Goal: Navigation & Orientation: Find specific page/section

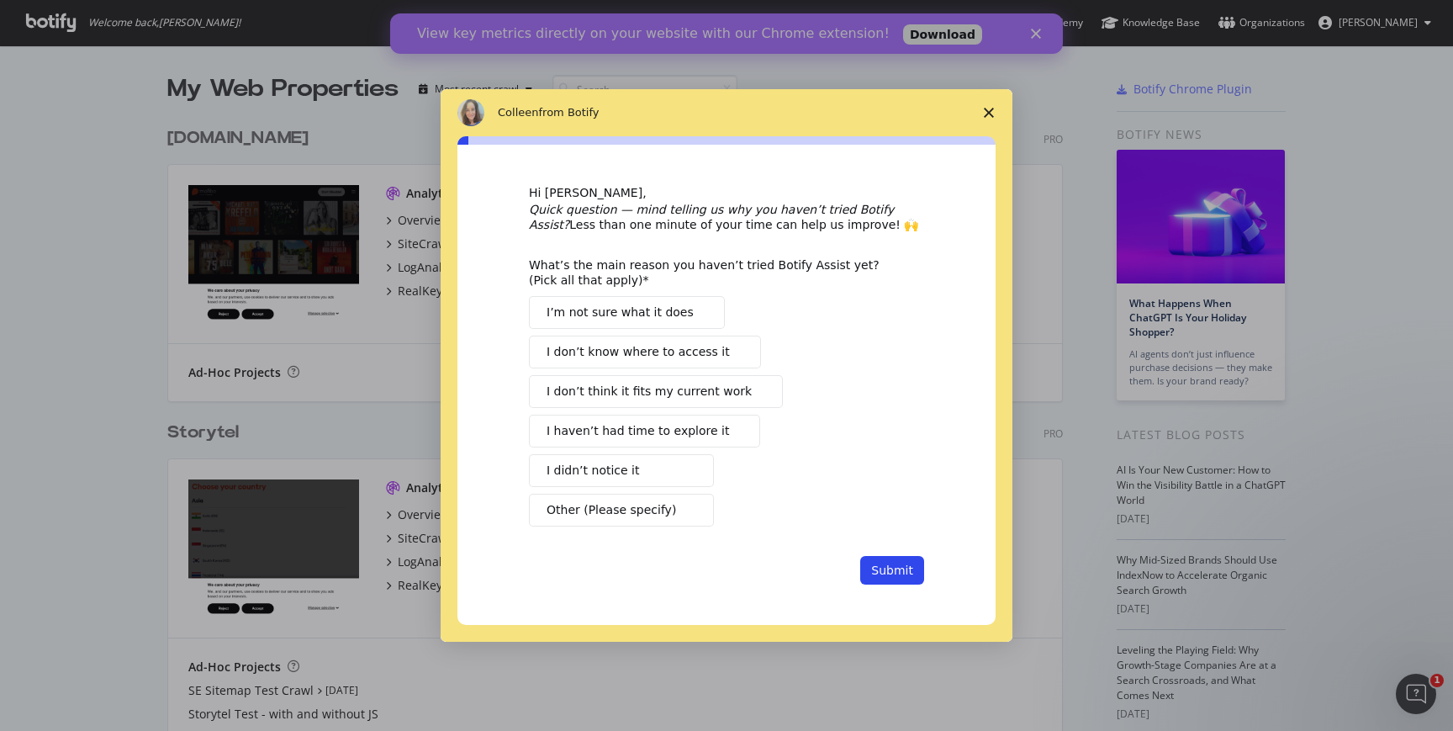
click at [987, 111] on polygon "Close survey" at bounding box center [989, 113] width 10 height 10
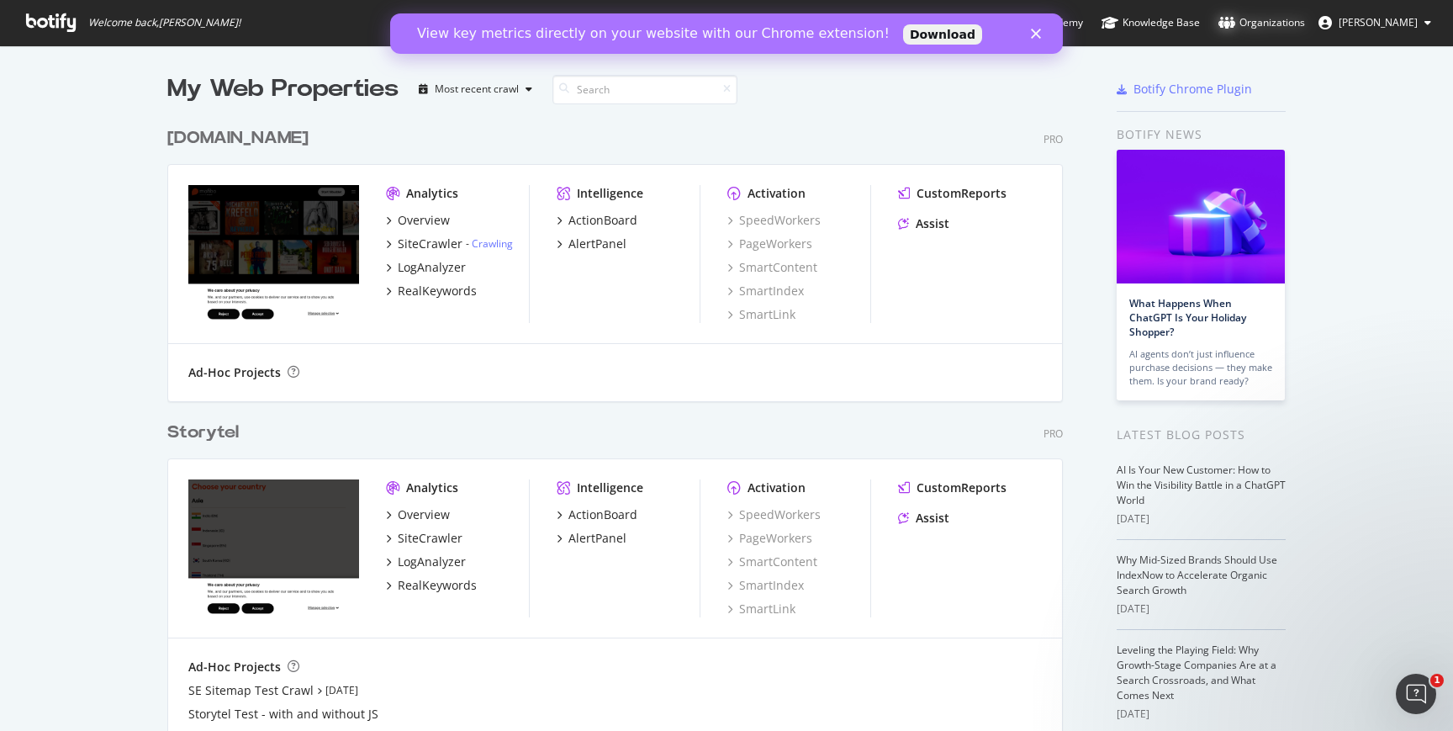
click at [1287, 23] on div "Organizations" at bounding box center [1262, 22] width 87 height 17
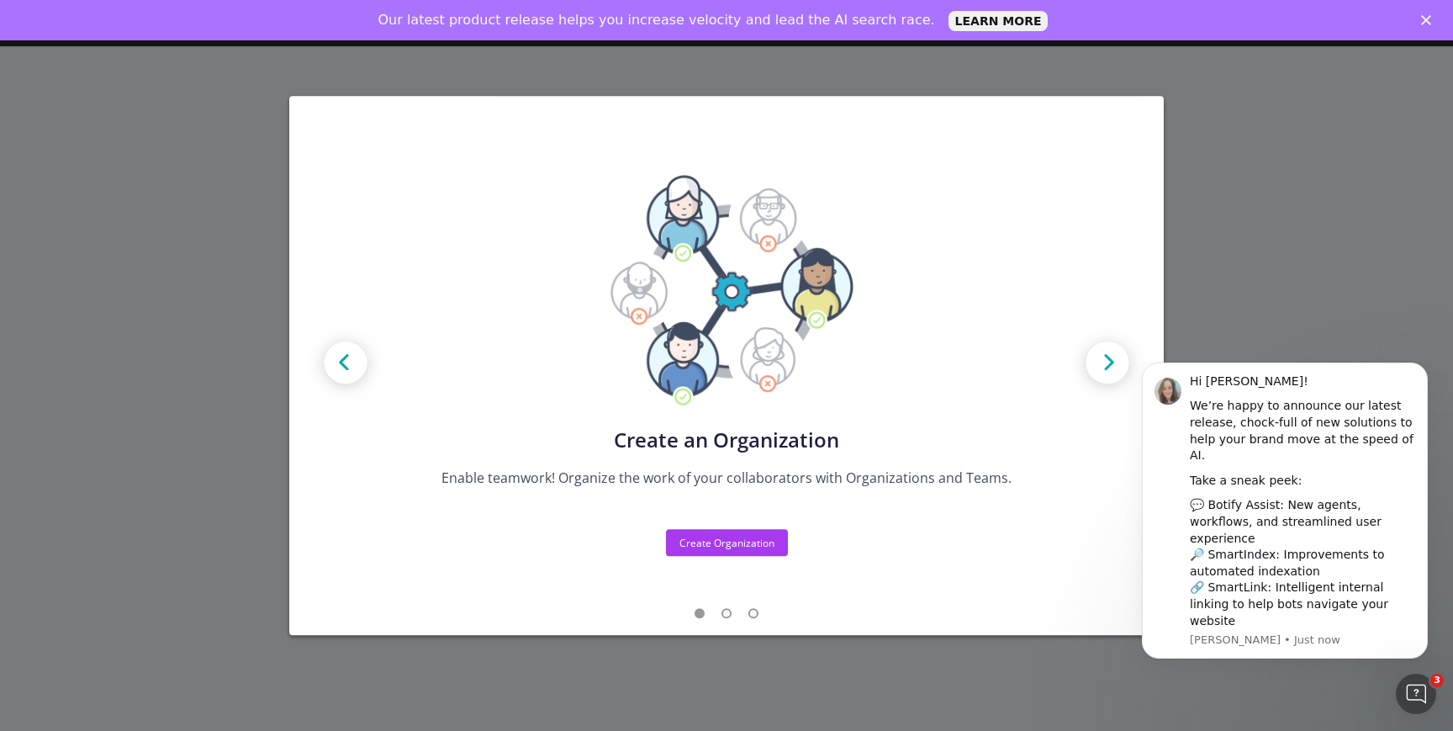
click at [1278, 214] on div "Create new Projects for your Teams Create the exact model that matches your Org…" at bounding box center [726, 365] width 1453 height 731
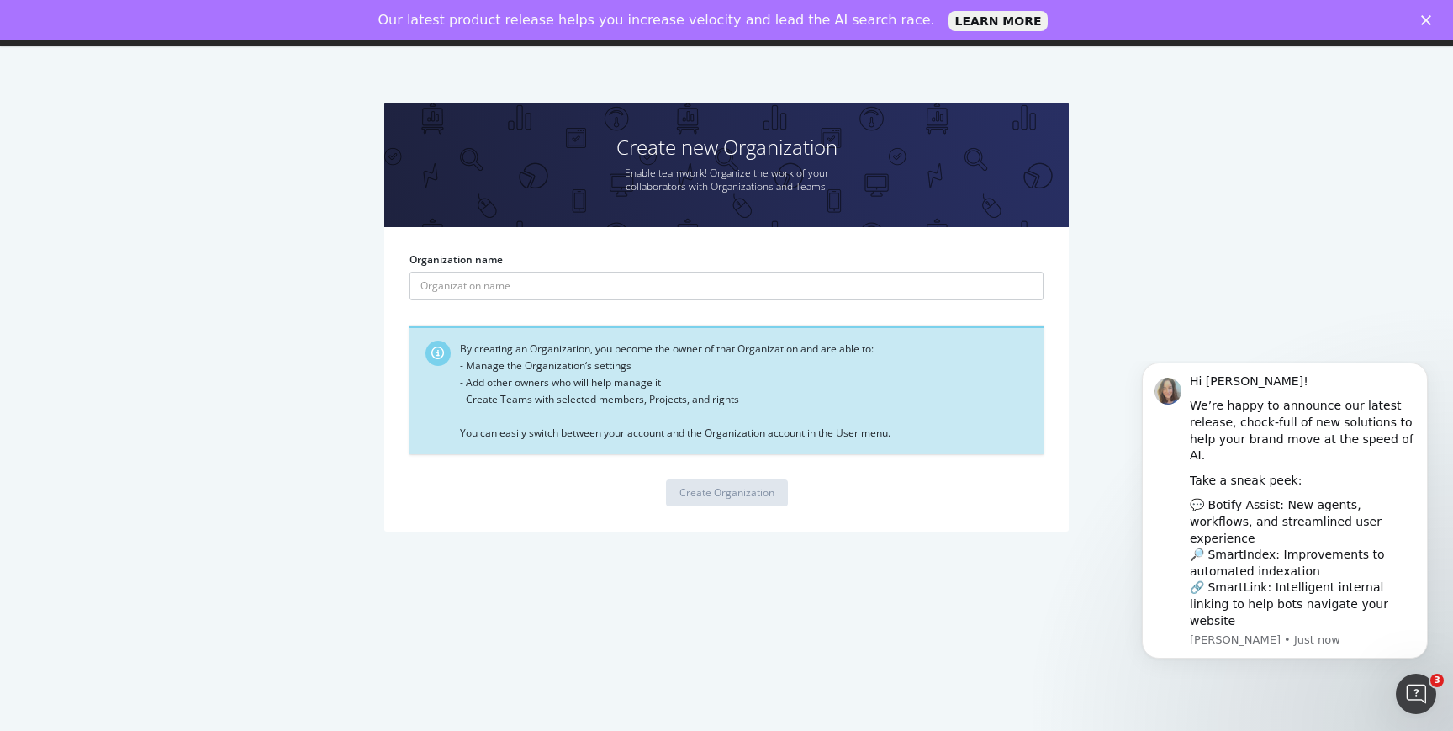
click at [1424, 19] on icon "Close" at bounding box center [1426, 20] width 10 height 10
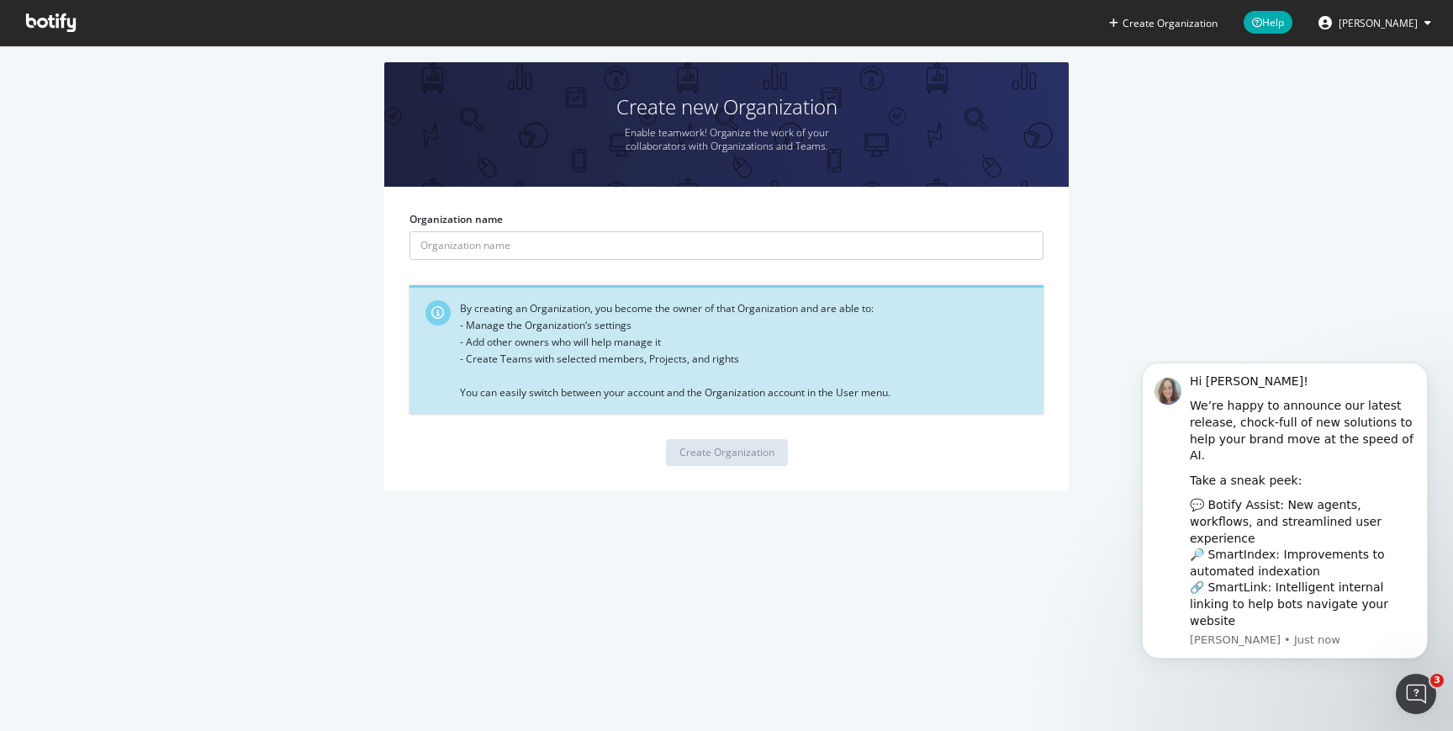
click at [45, 20] on icon at bounding box center [51, 22] width 50 height 19
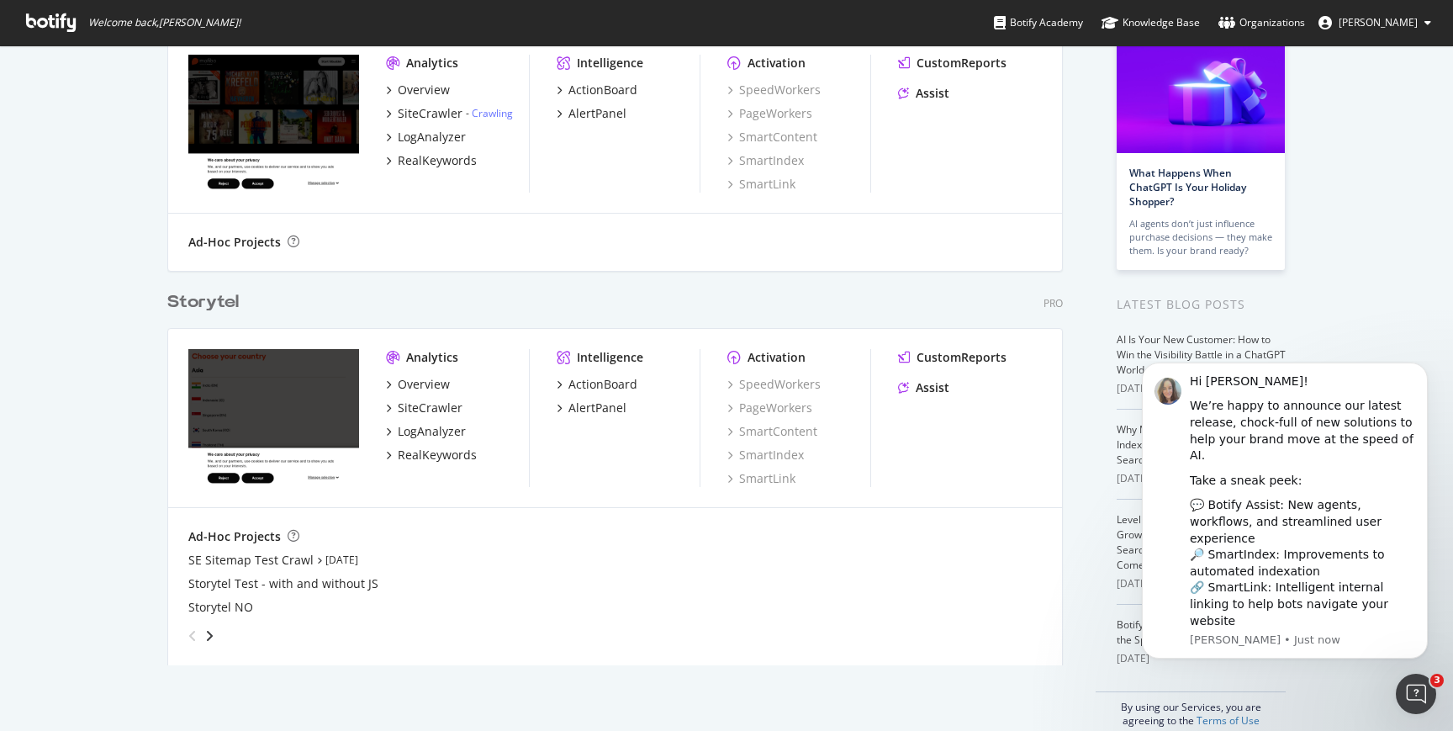
scroll to position [154, 0]
